Goal: Task Accomplishment & Management: Use online tool/utility

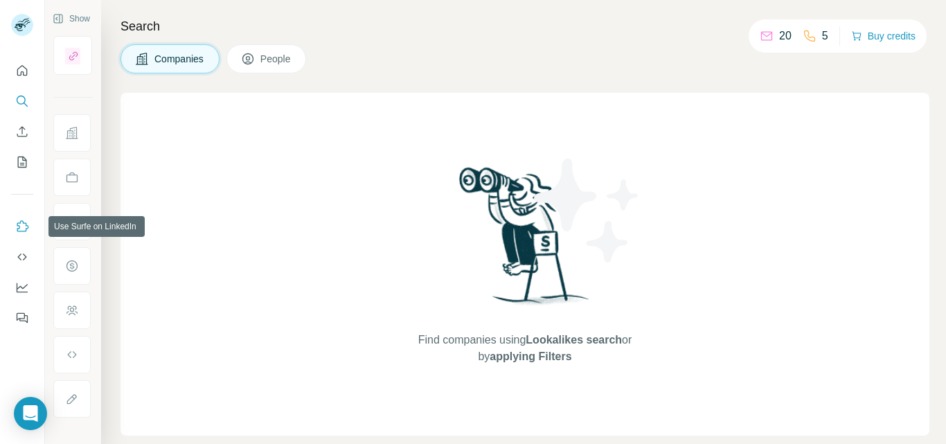
click at [28, 222] on icon "Use Surfe on LinkedIn" at bounding box center [22, 227] width 14 height 14
